Goal: Information Seeking & Learning: Learn about a topic

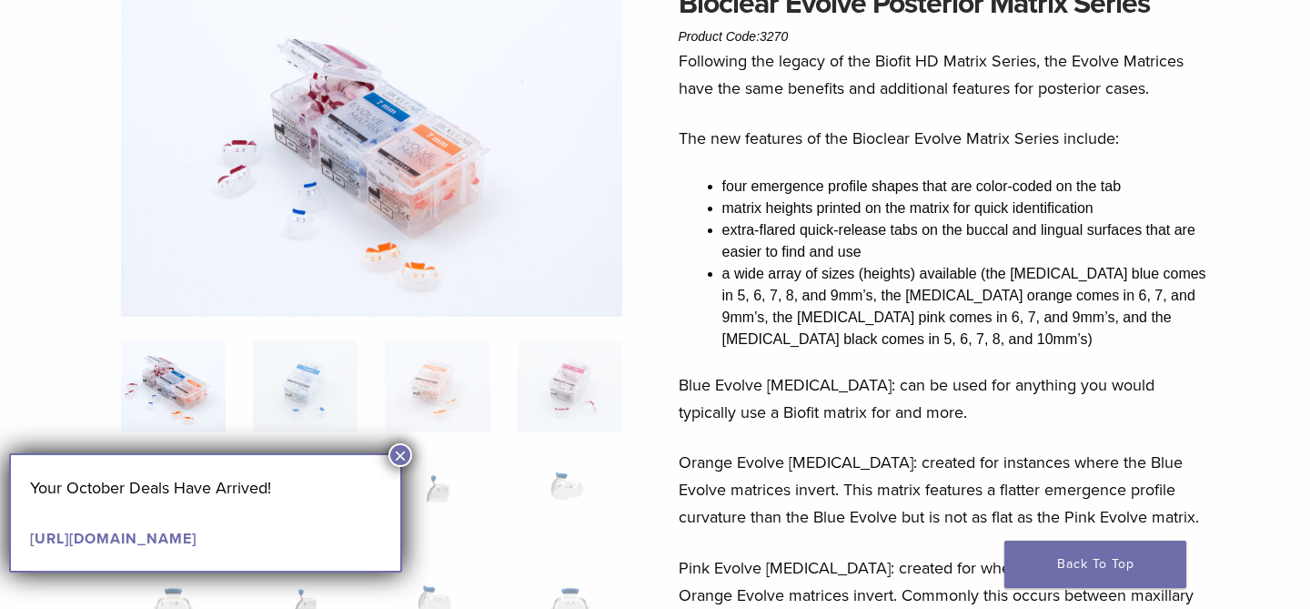
scroll to position [190, 0]
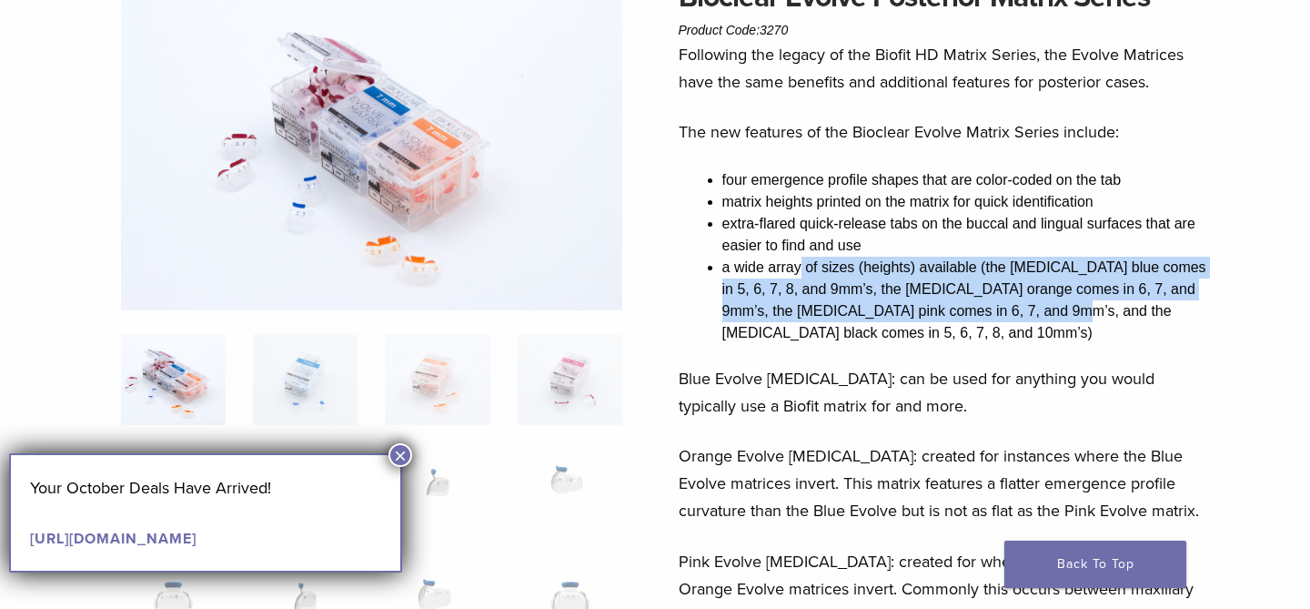
drag, startPoint x: 802, startPoint y: 270, endPoint x: 1044, endPoint y: 304, distance: 244.4
click at [1044, 304] on li "a wide array of sizes (heights) available (the molar blue comes in 5, 6, 7, 8, …" at bounding box center [967, 300] width 491 height 87
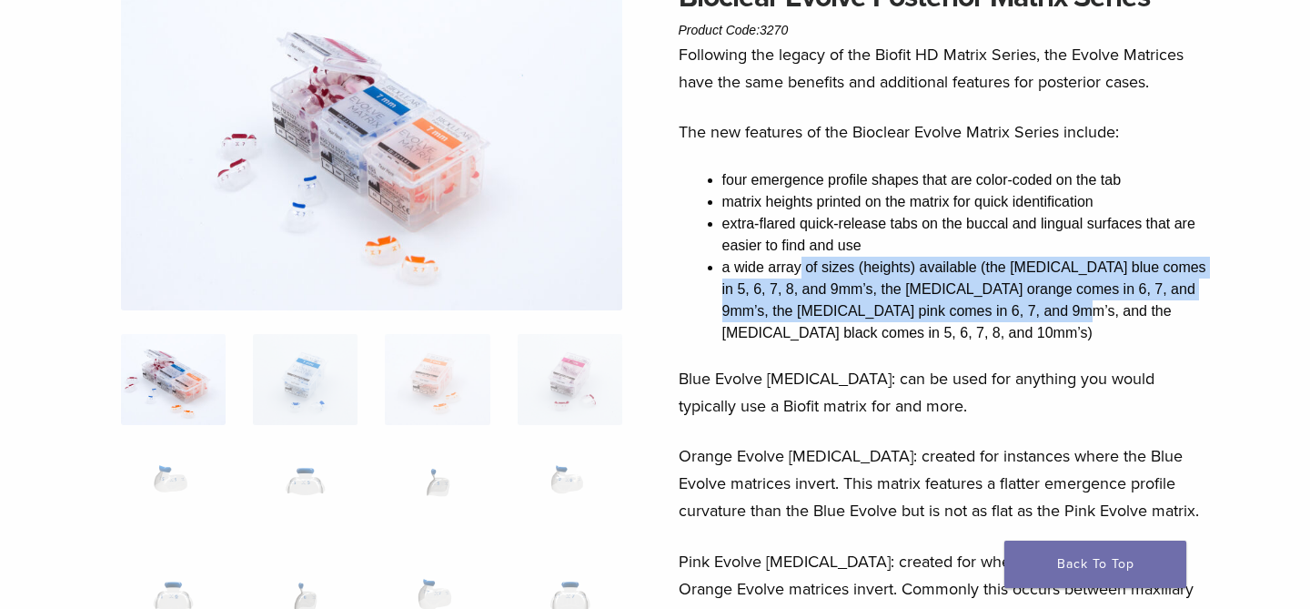
click at [1056, 281] on li "a wide array of sizes (heights) available (the molar blue comes in 5, 6, 7, 8, …" at bounding box center [967, 300] width 491 height 87
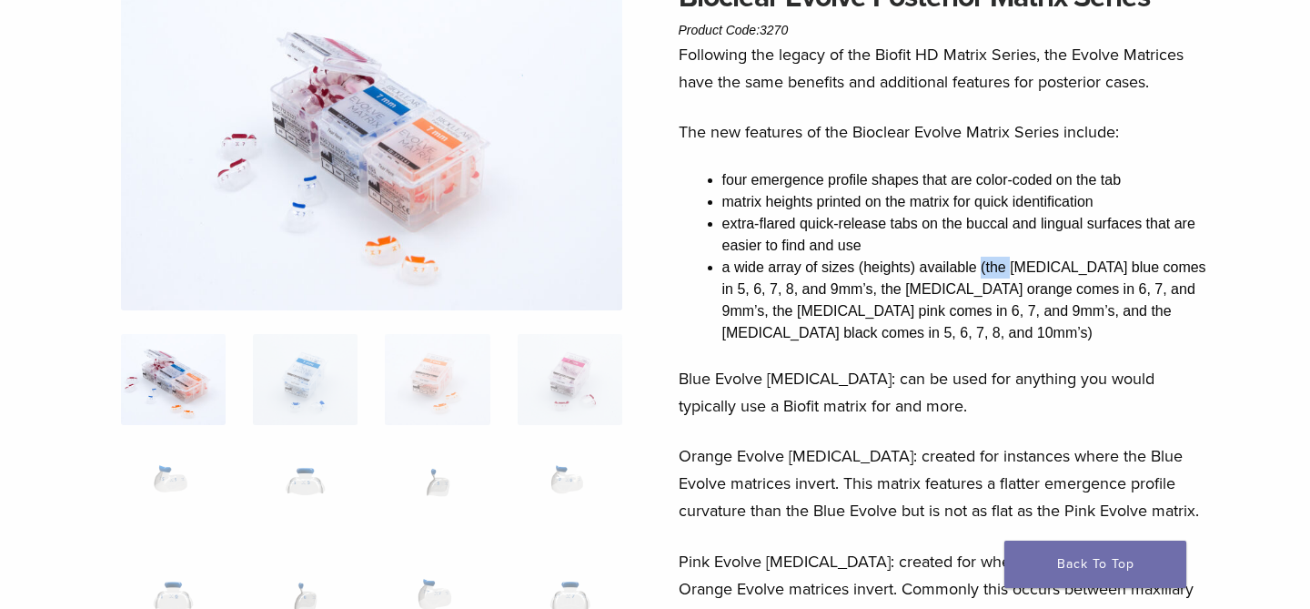
drag, startPoint x: 978, startPoint y: 267, endPoint x: 1005, endPoint y: 267, distance: 27.3
click at [1005, 267] on li "a wide array of sizes (heights) available (the molar blue comes in 5, 6, 7, 8, …" at bounding box center [967, 300] width 491 height 87
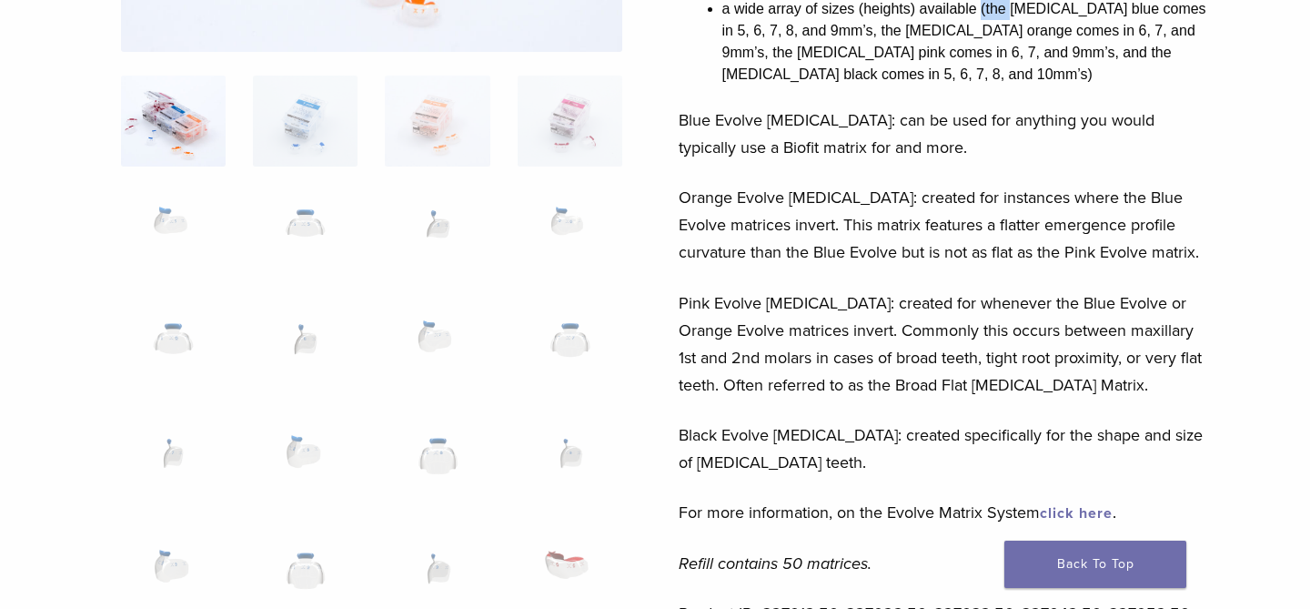
scroll to position [443, 0]
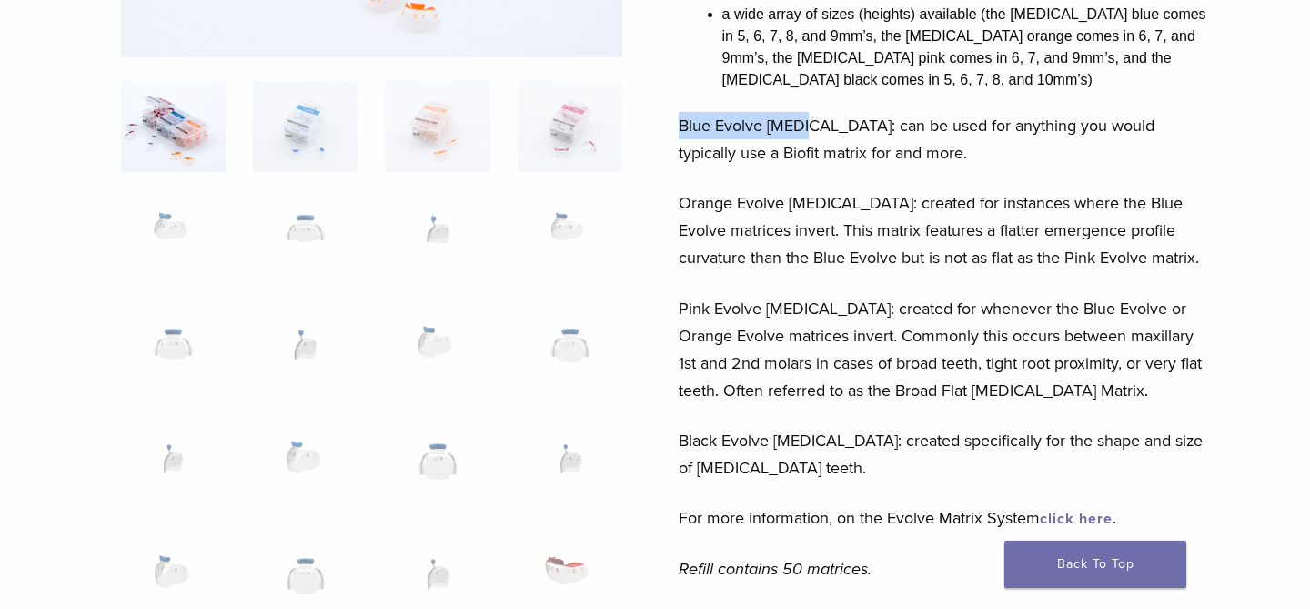
drag, startPoint x: 681, startPoint y: 126, endPoint x: 804, endPoint y: 125, distance: 123.8
click at [804, 125] on p "Blue Evolve Molar: can be used for anything you would typically use a Biofit ma…" at bounding box center [946, 139] width 535 height 55
copy p "Blue Evolve Molar"
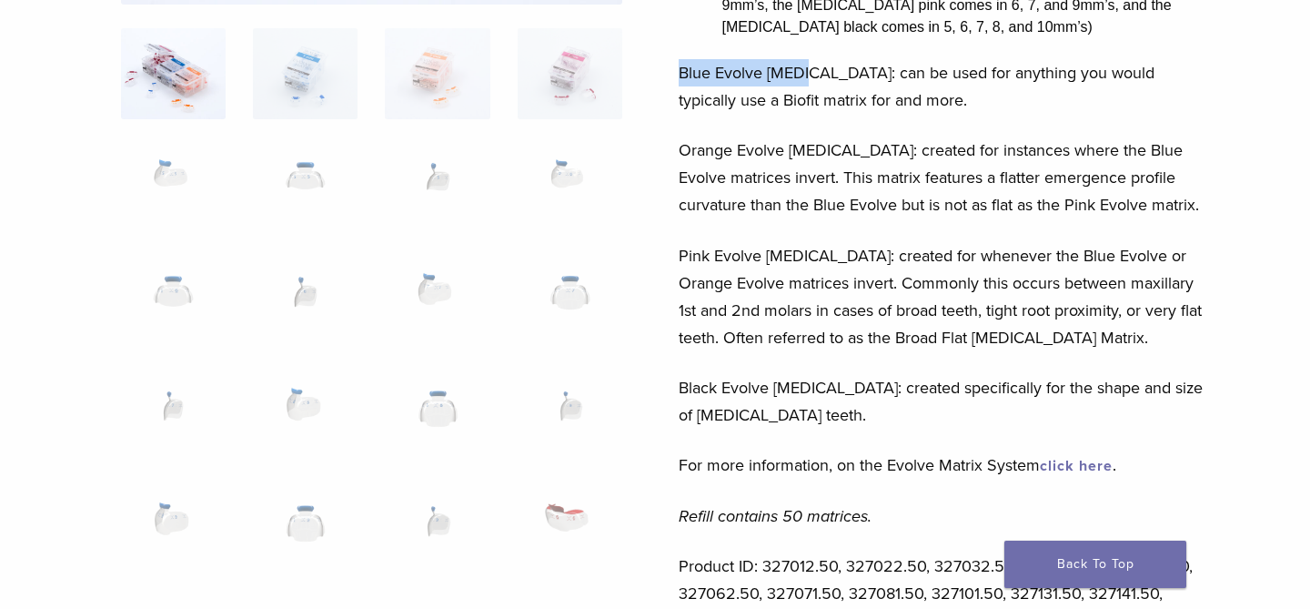
scroll to position [574, 0]
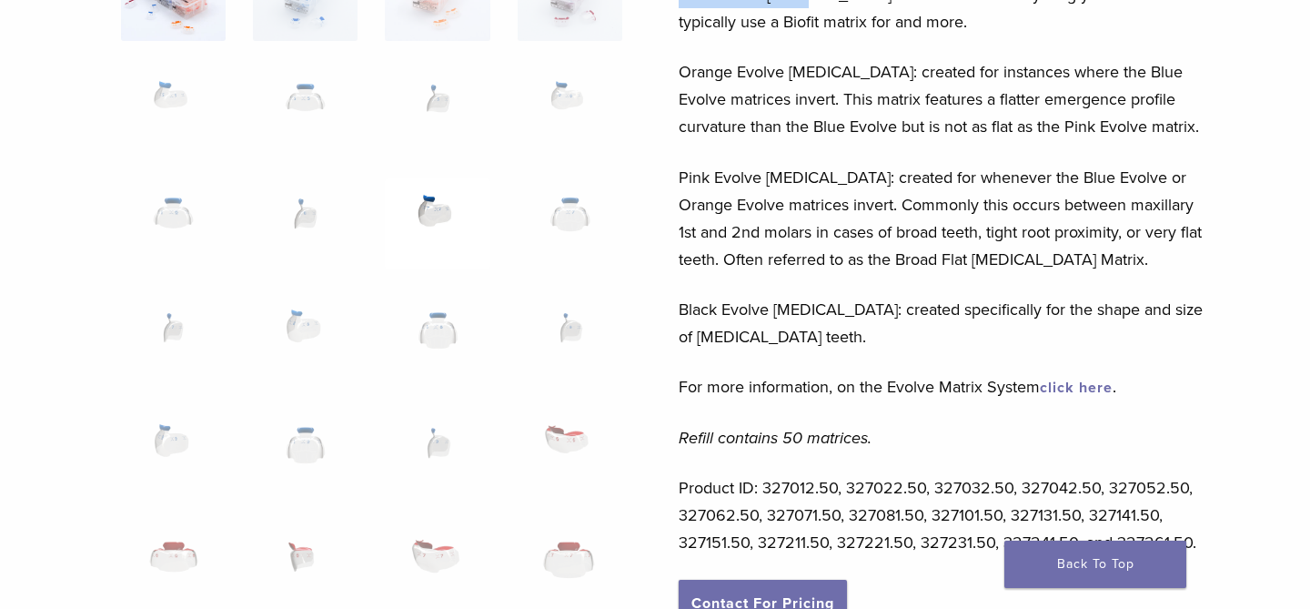
click at [445, 195] on img at bounding box center [437, 223] width 105 height 91
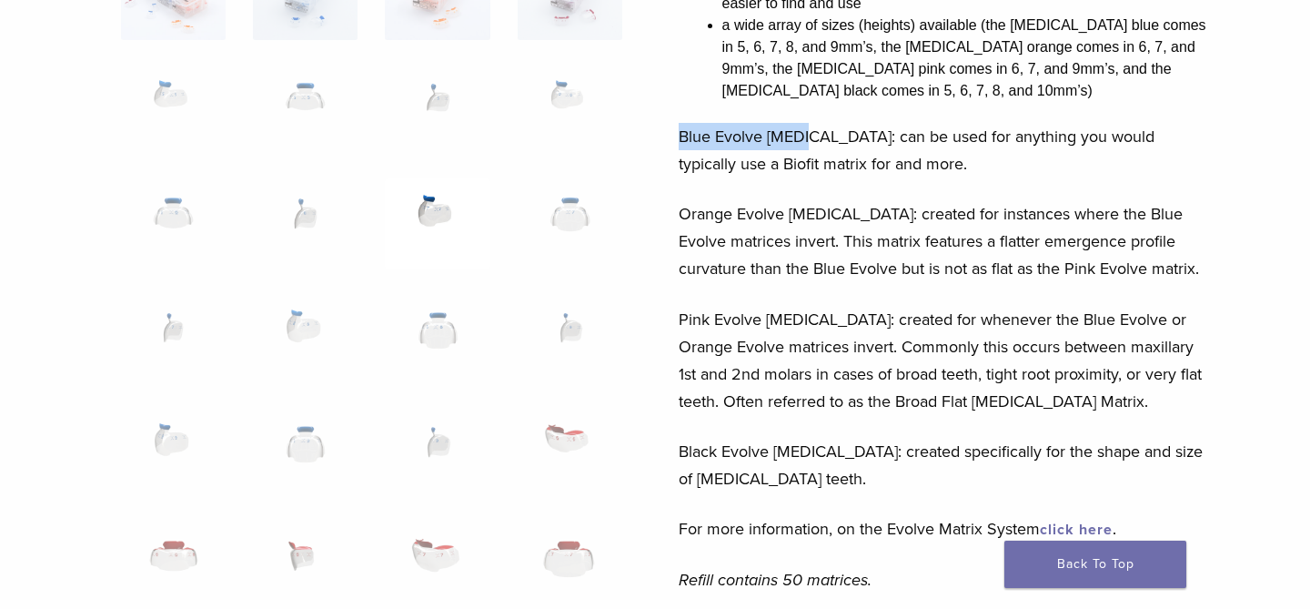
scroll to position [431, 0]
click at [445, 195] on img at bounding box center [437, 224] width 105 height 91
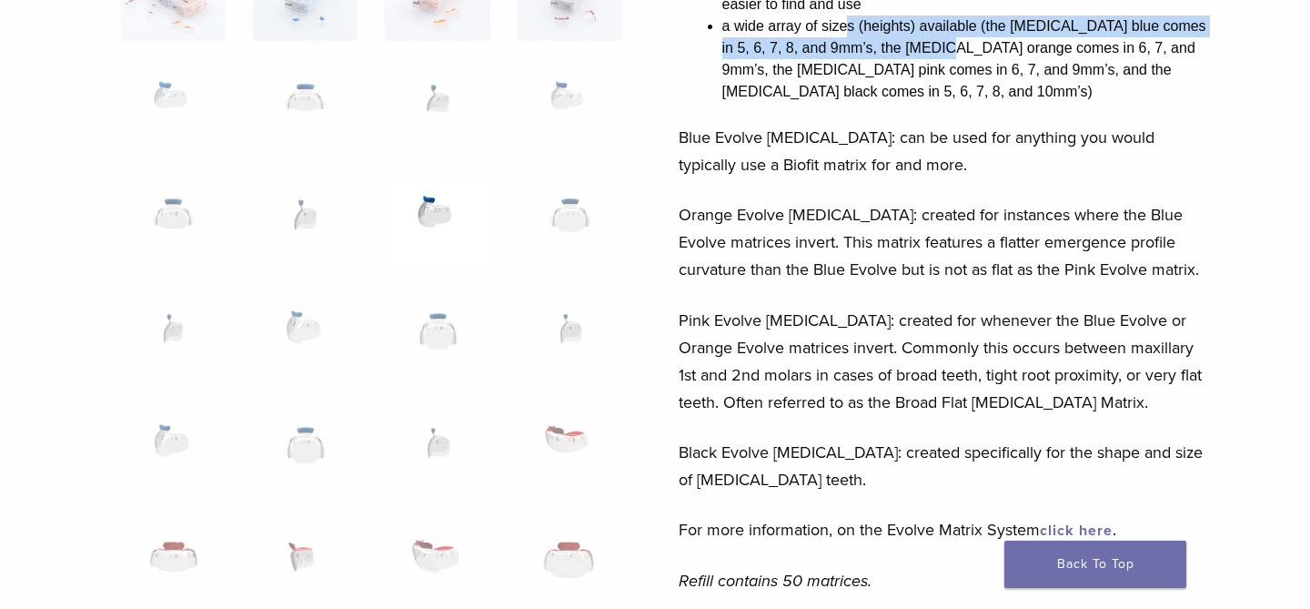
drag, startPoint x: 844, startPoint y: 25, endPoint x: 927, endPoint y: 44, distance: 85.9
click at [930, 44] on li "a wide array of sizes (heights) available (the molar blue comes in 5, 6, 7, 8, …" at bounding box center [967, 58] width 491 height 87
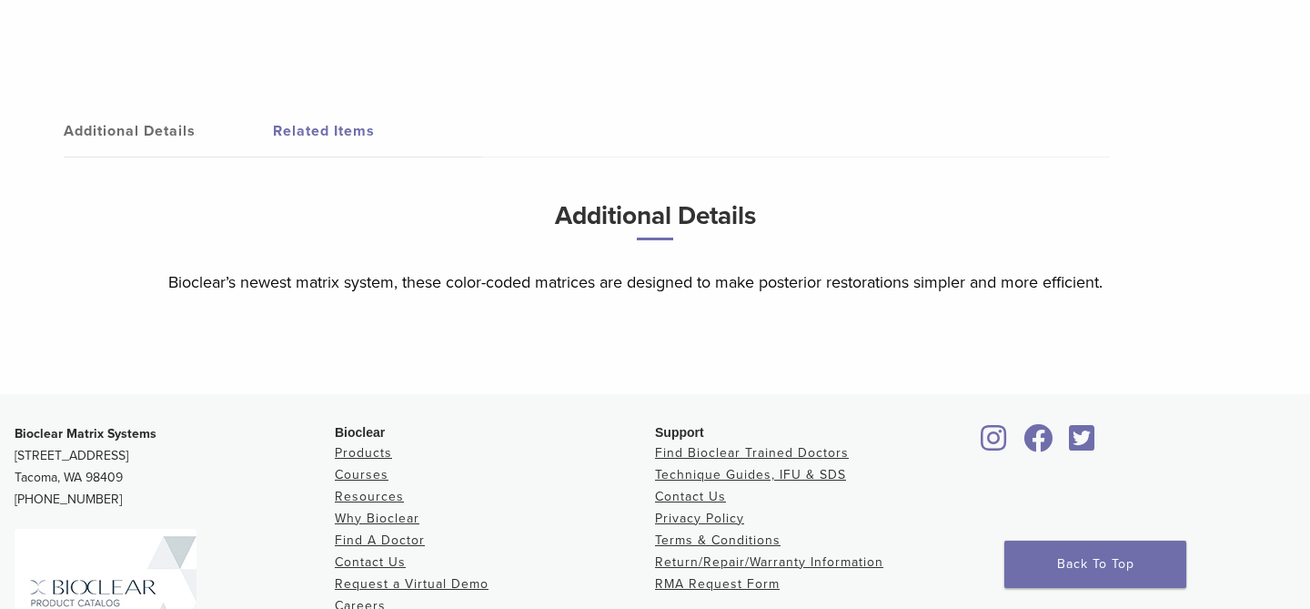
scroll to position [1867, 0]
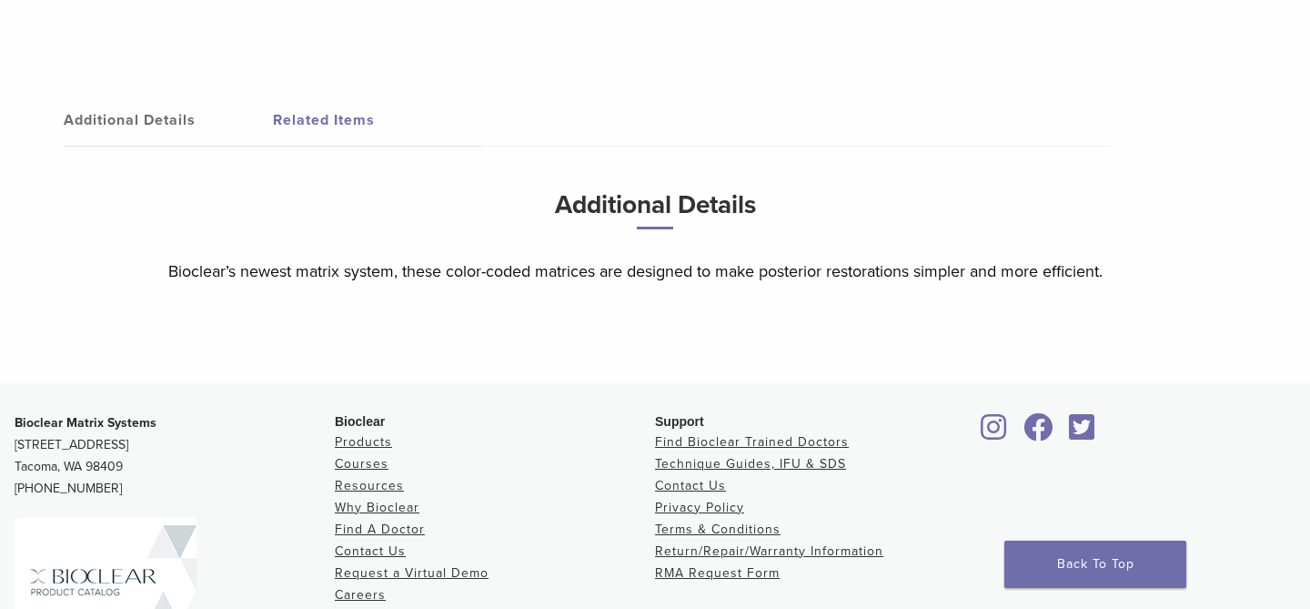
click at [338, 118] on link "Related Items" at bounding box center [377, 120] width 209 height 51
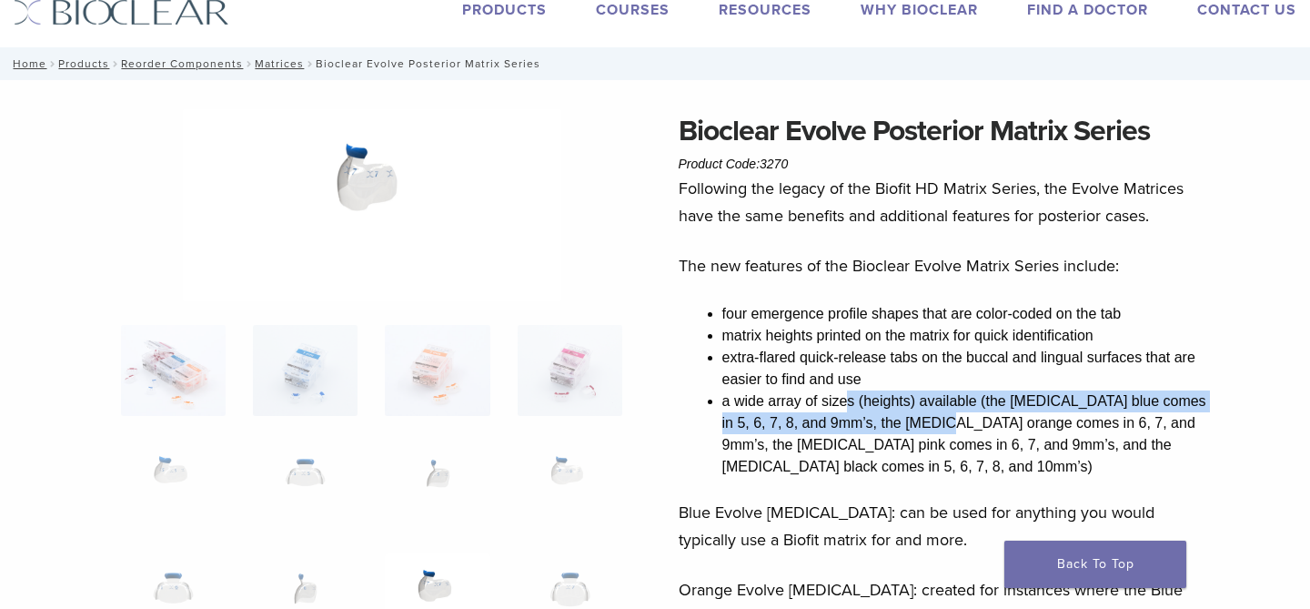
scroll to position [51, 0]
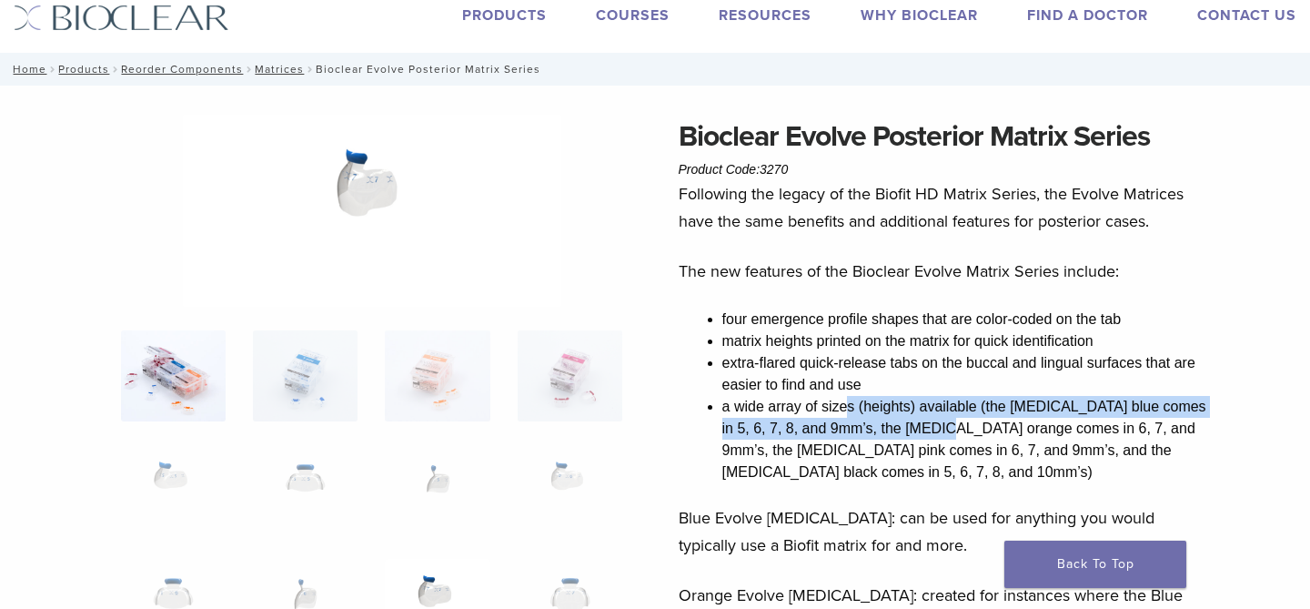
click at [201, 369] on img at bounding box center [173, 375] width 105 height 91
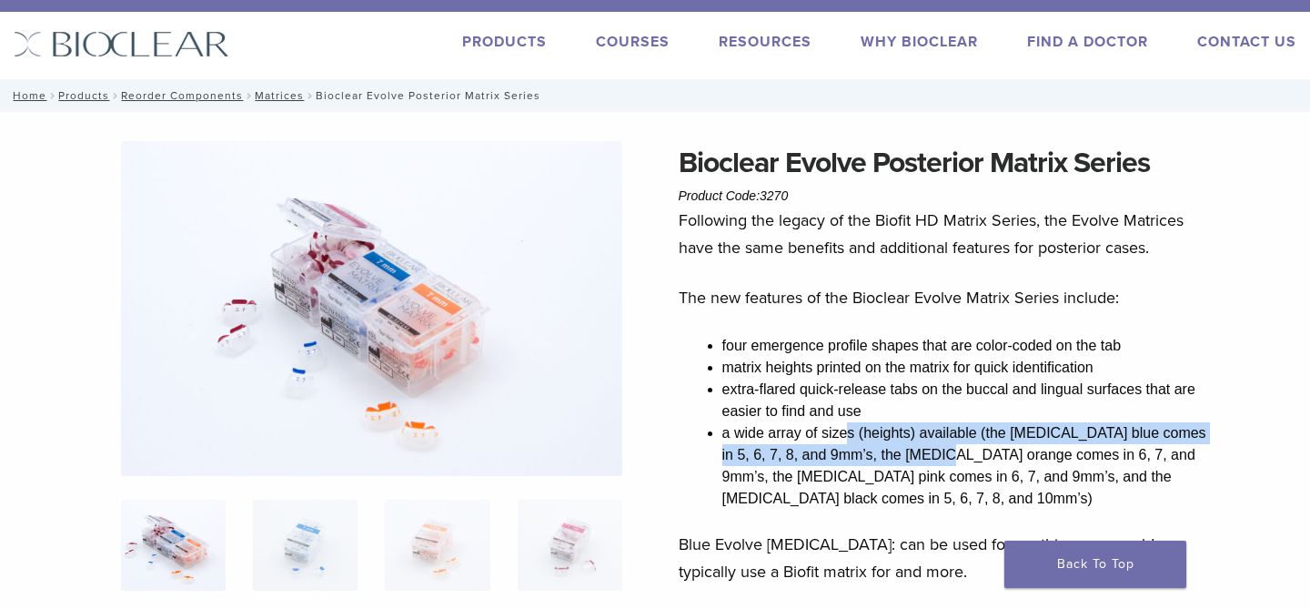
scroll to position [0, 0]
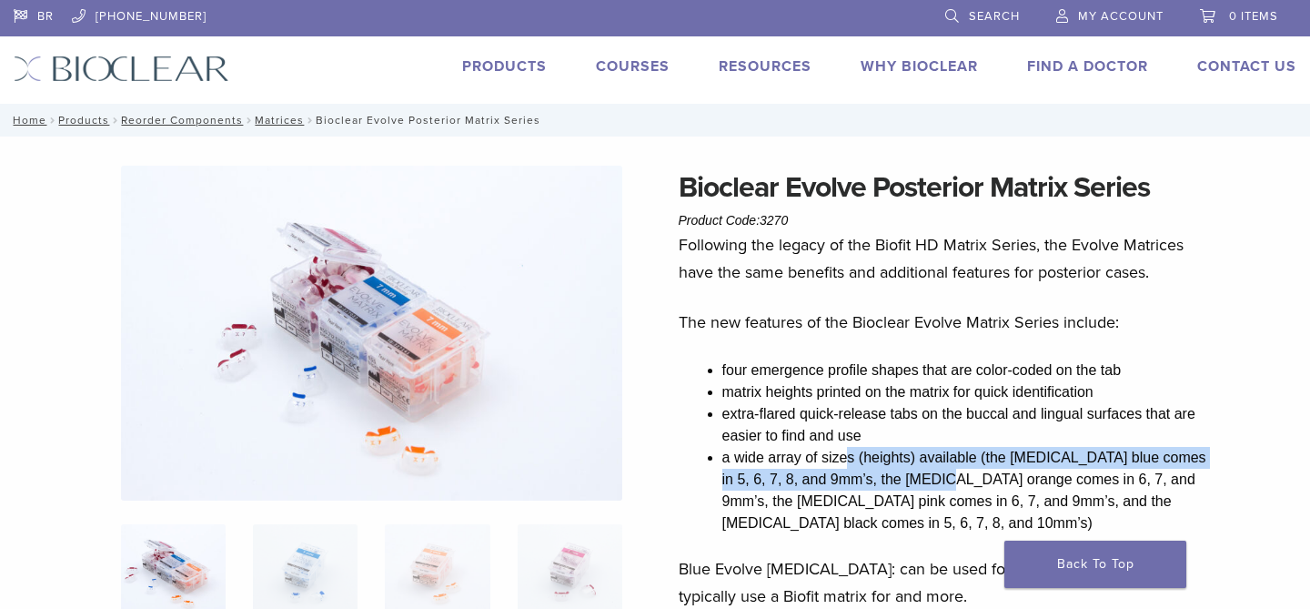
click at [501, 69] on link "Products" at bounding box center [504, 66] width 85 height 18
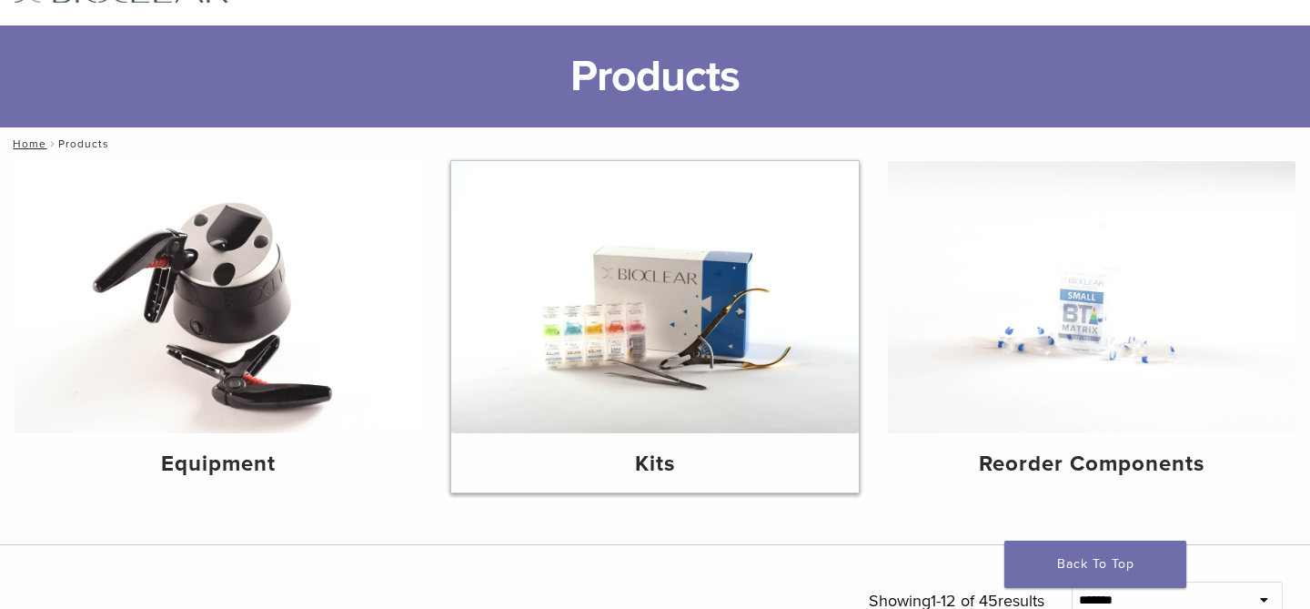
scroll to position [86, 0]
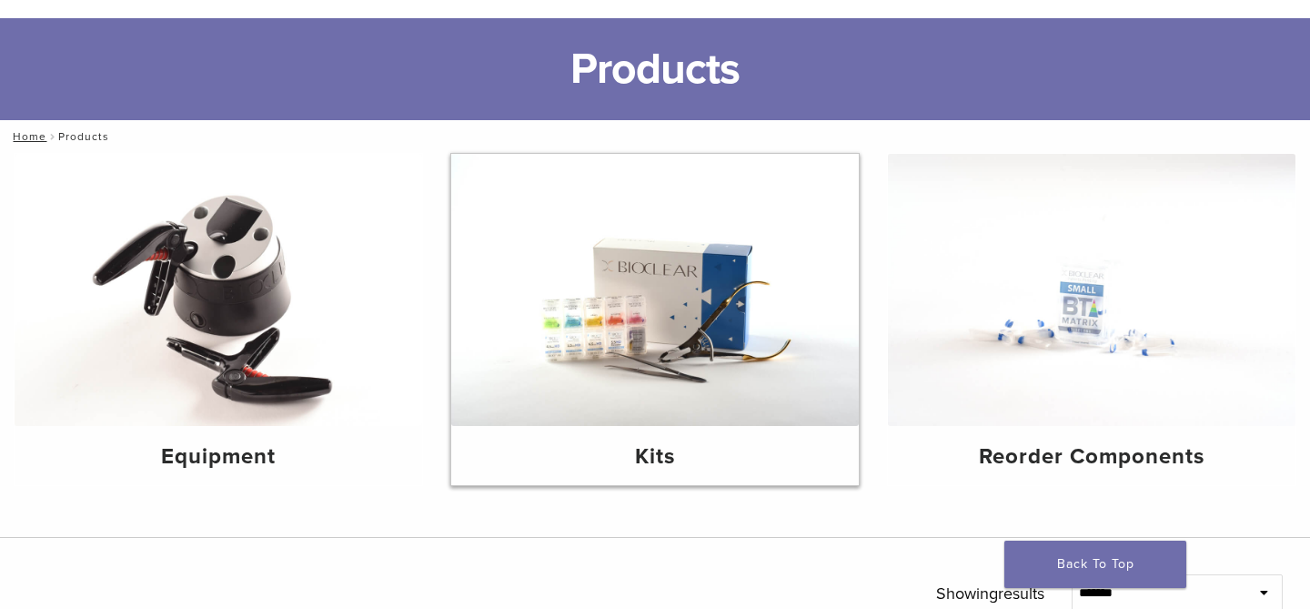
click at [565, 279] on img at bounding box center [655, 290] width 408 height 272
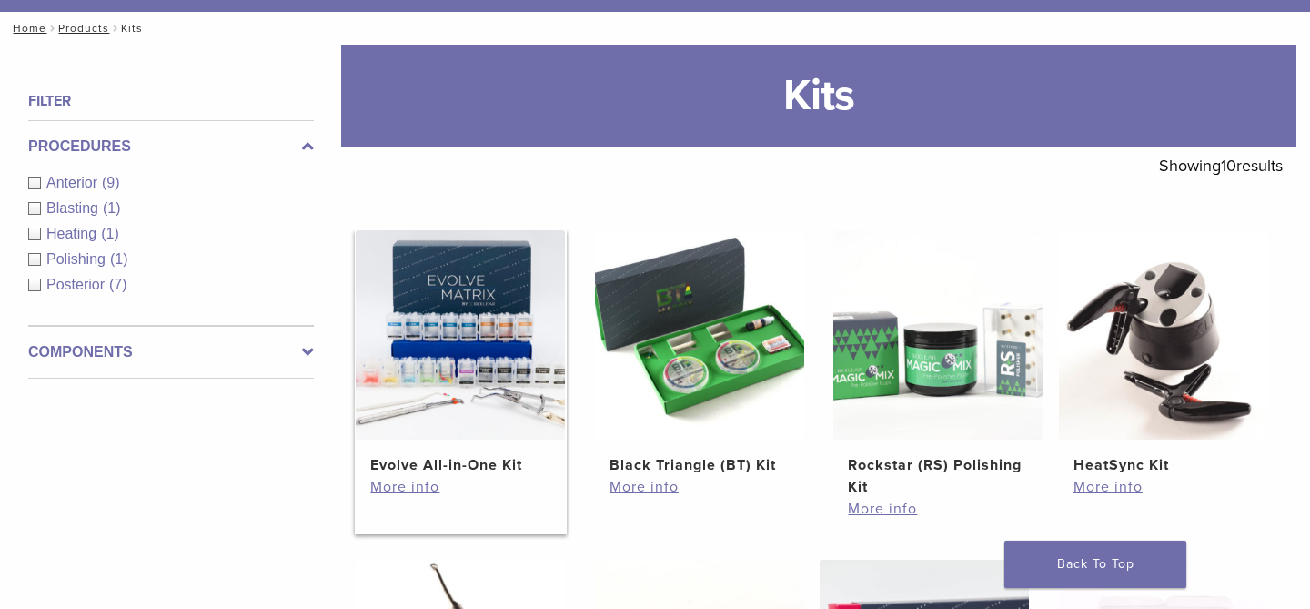
scroll to position [208, 0]
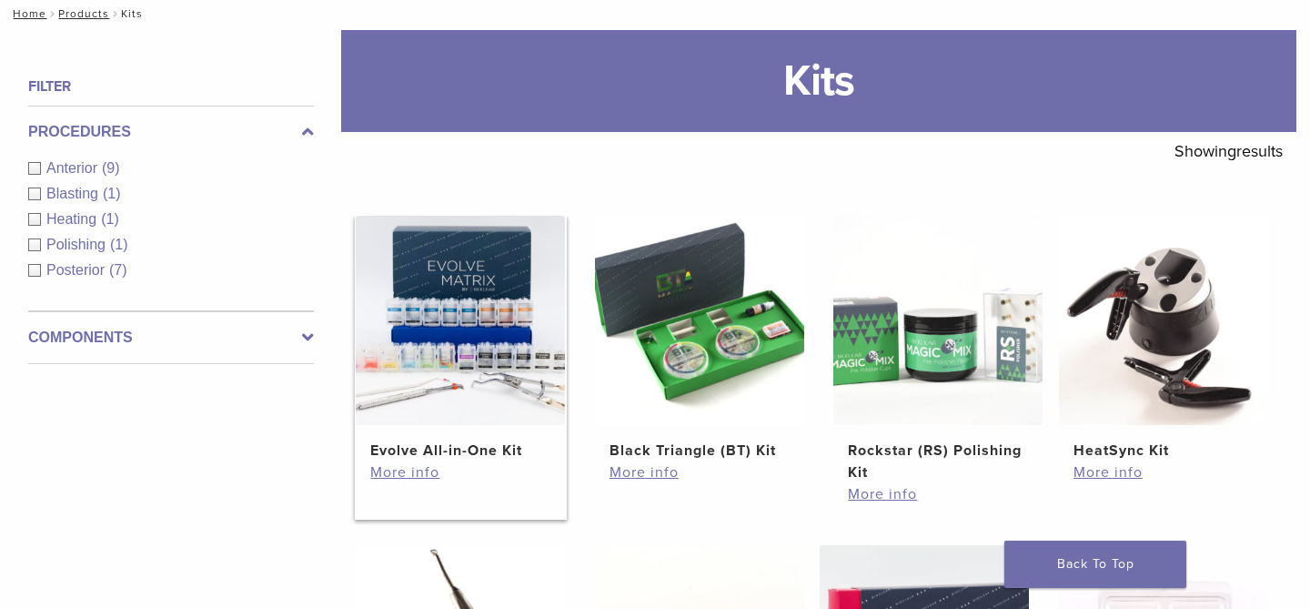
click at [517, 313] on img at bounding box center [460, 320] width 209 height 209
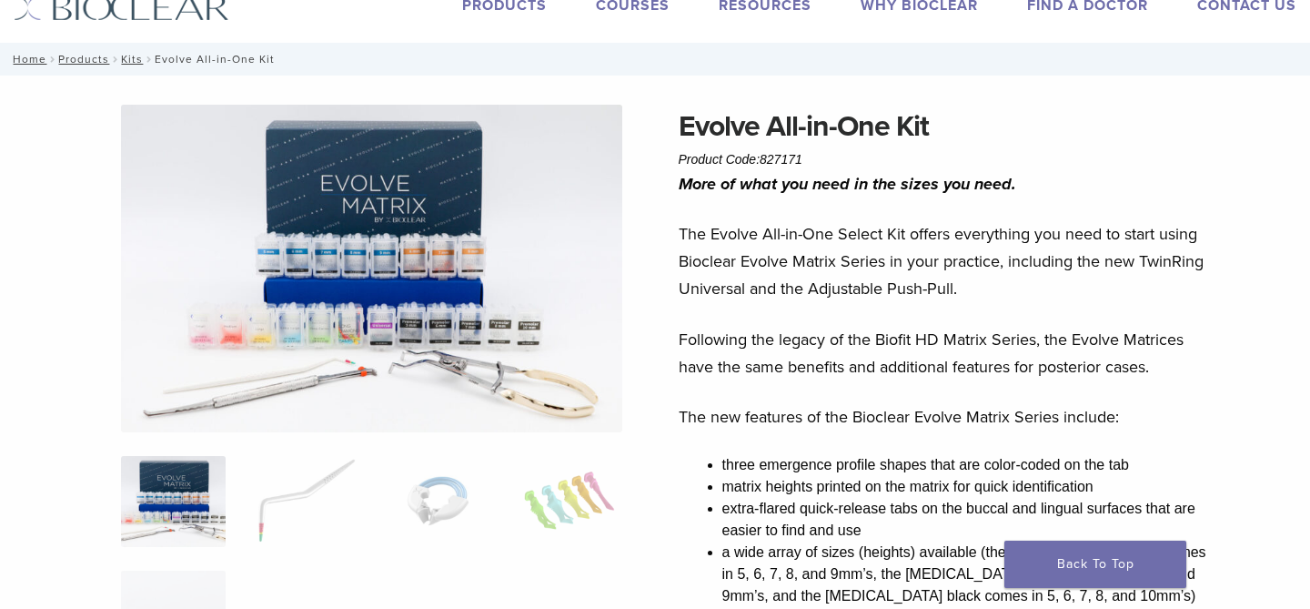
scroll to position [63, 0]
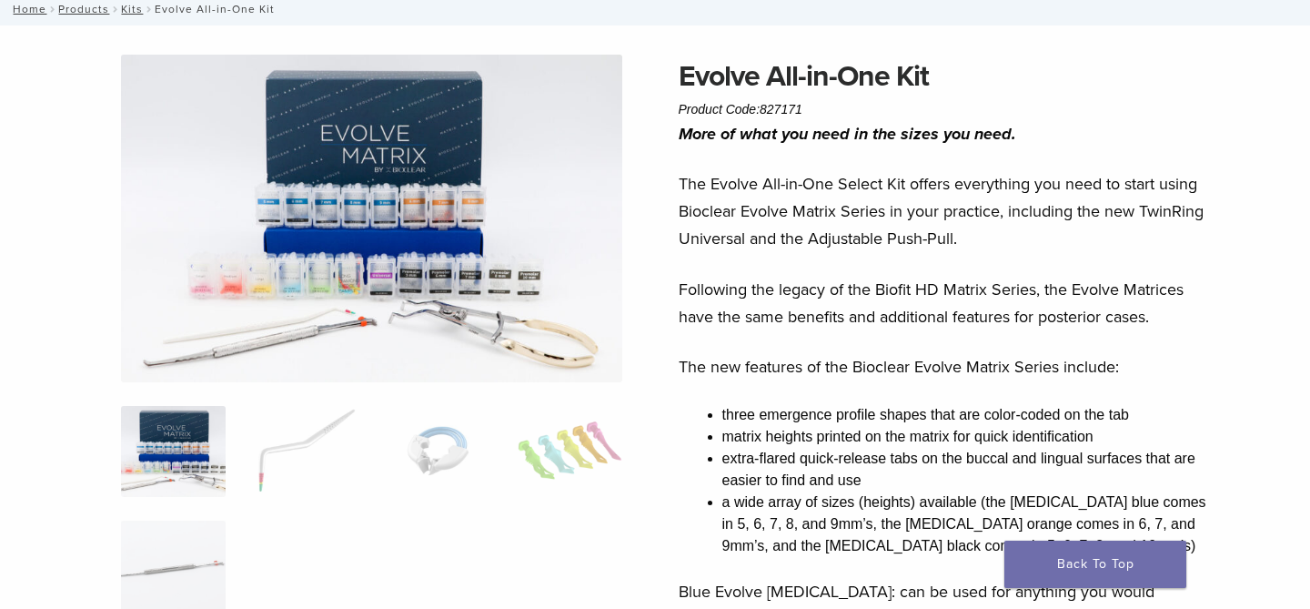
click at [758, 400] on div "More of what you need in the sizes you need. The Evolve All-in-One Select Kit o…" at bounding box center [946, 597] width 535 height 955
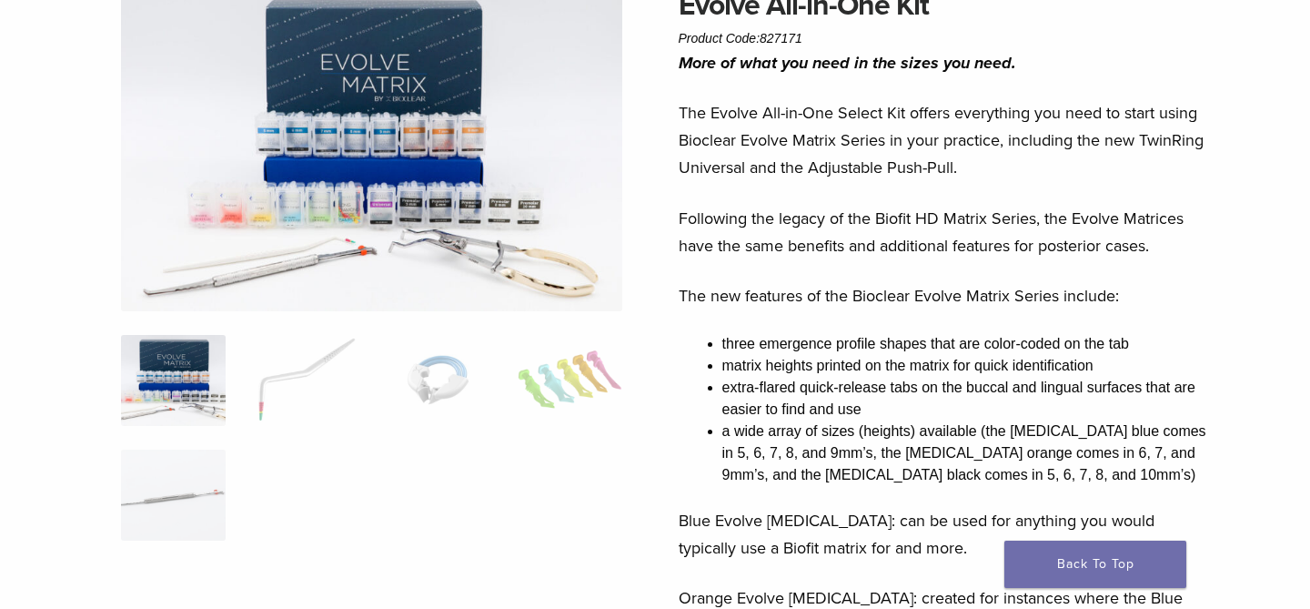
scroll to position [184, 0]
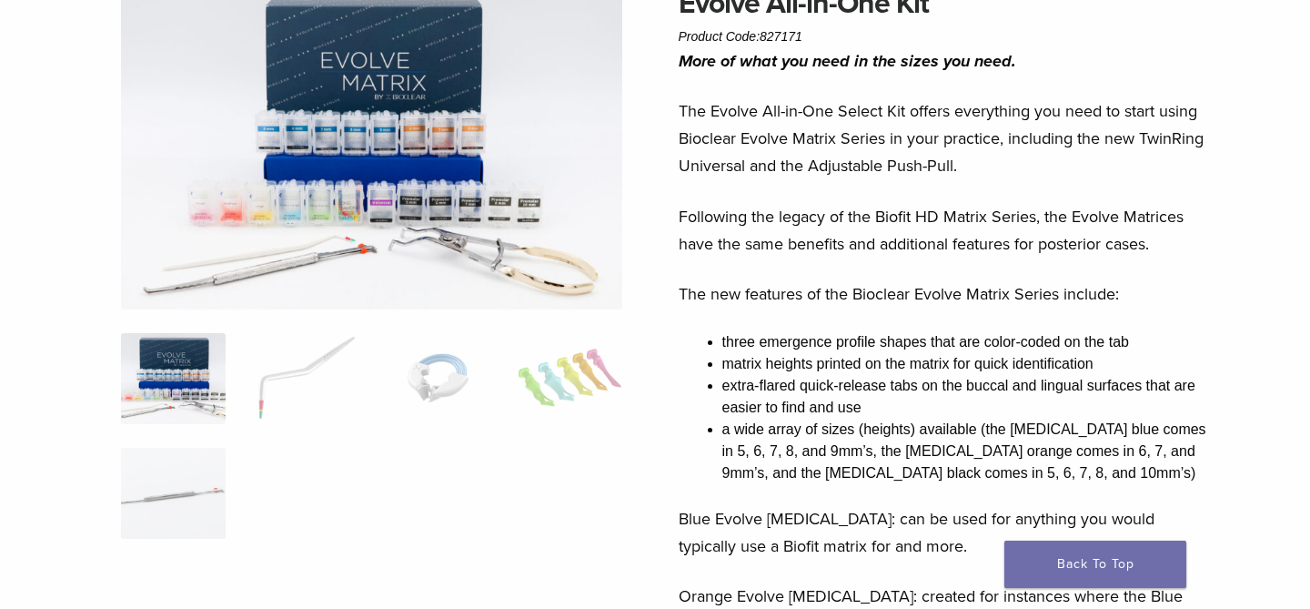
click at [470, 210] on img at bounding box center [372, 146] width 502 height 328
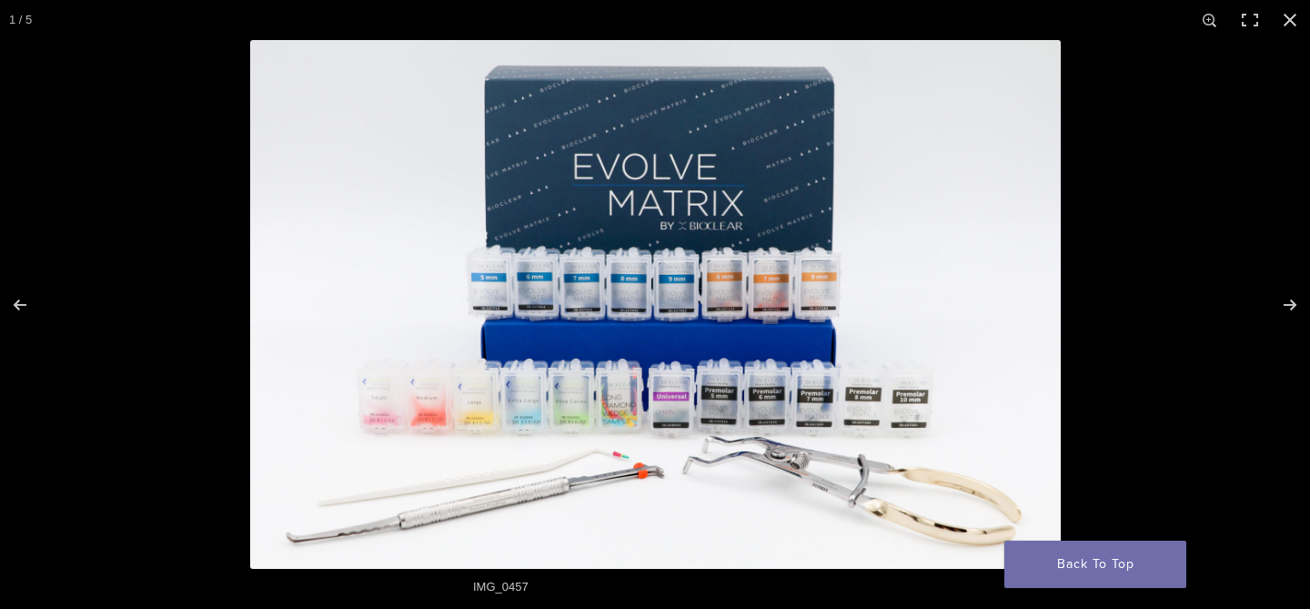
click at [581, 253] on img "Full screen image" at bounding box center [655, 304] width 811 height 529
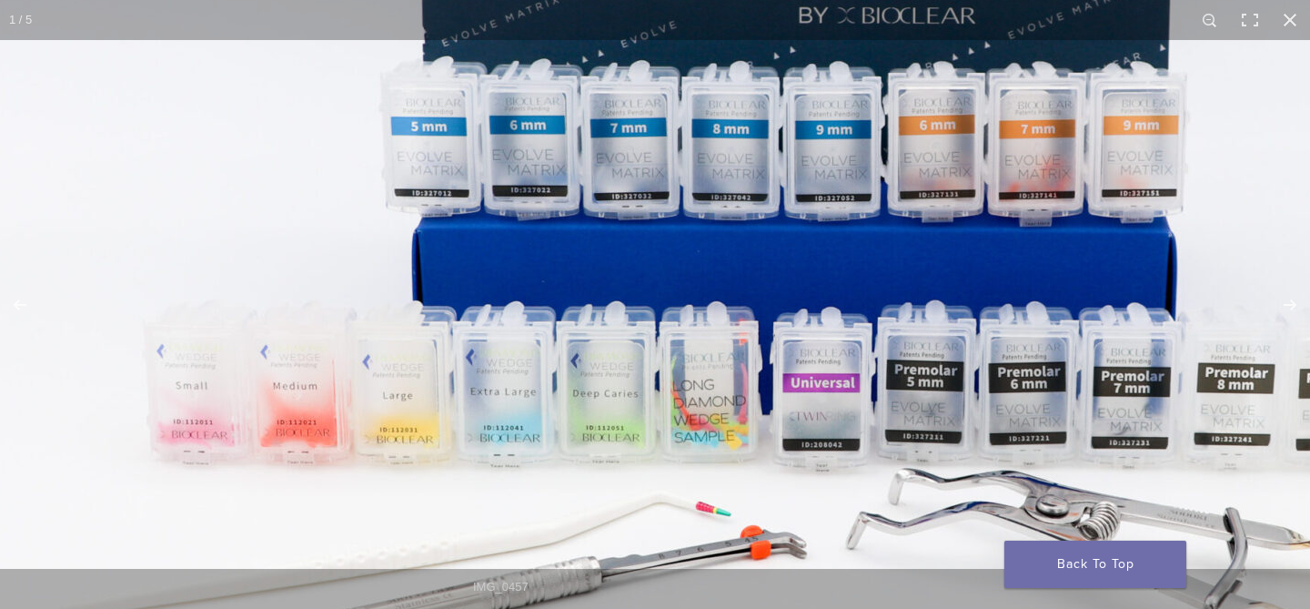
click at [733, 409] on img "Full screen image" at bounding box center [787, 184] width 1747 height 1139
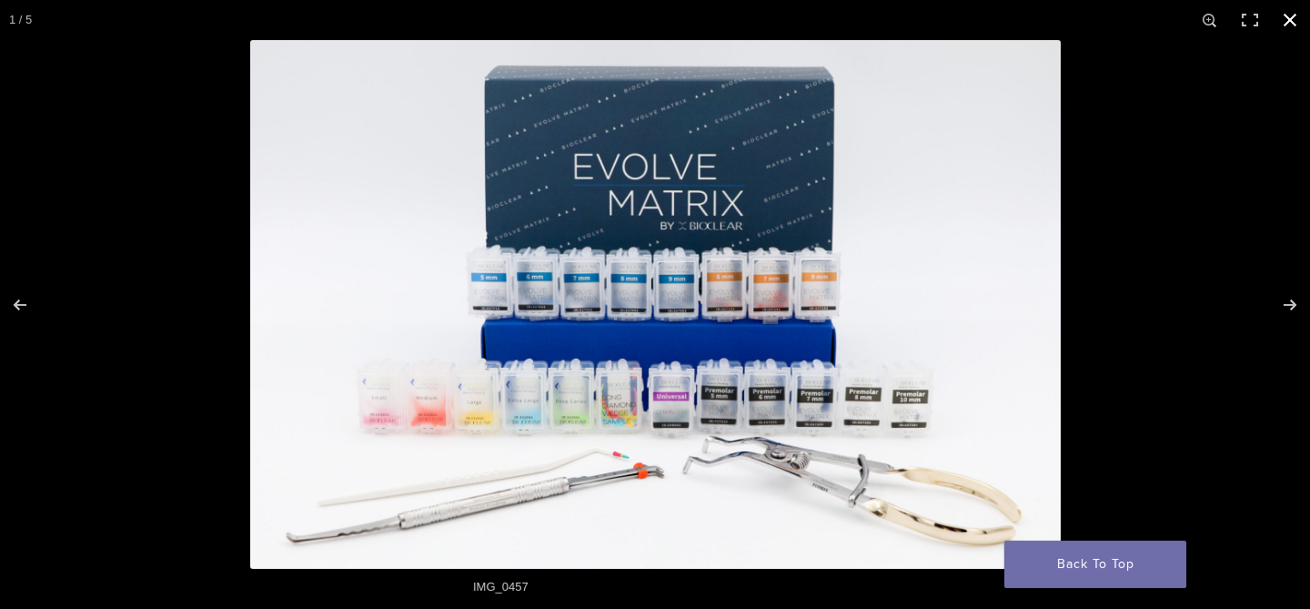
click at [1075, 313] on div "Full screen image" at bounding box center [905, 344] width 1310 height 609
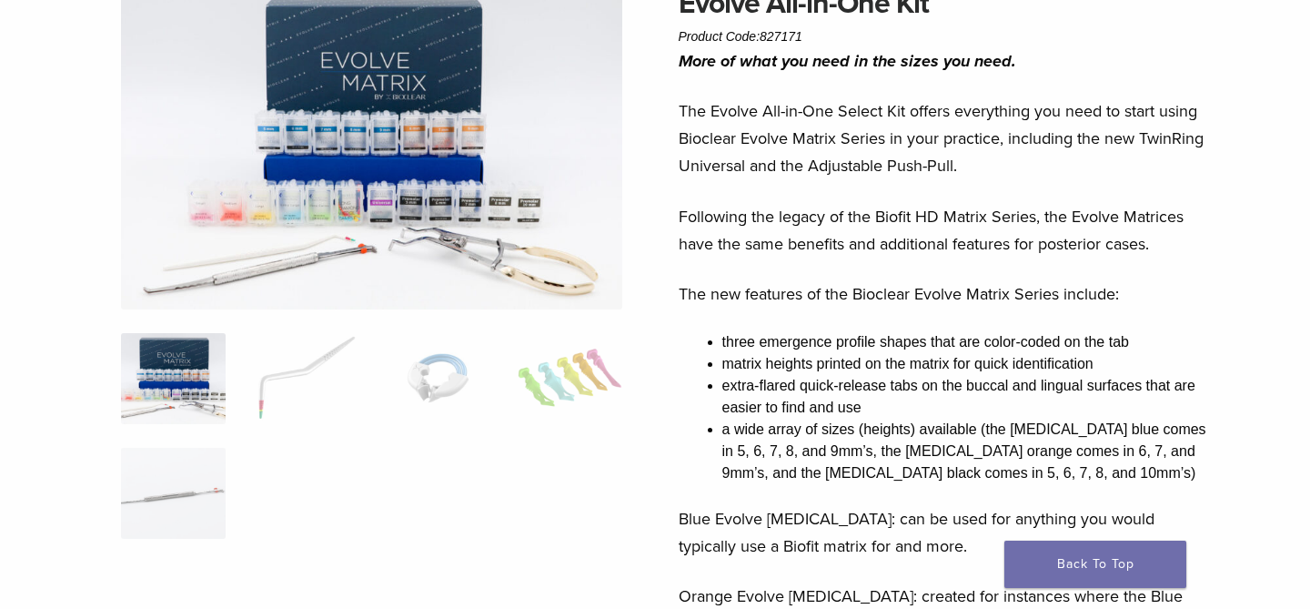
scroll to position [165, 0]
